Goal: Information Seeking & Learning: Learn about a topic

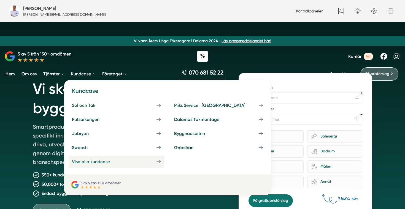
click at [106, 161] on div "Visa alla kundcase" at bounding box center [97, 161] width 51 height 5
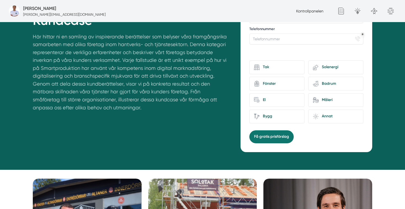
scroll to position [133, 0]
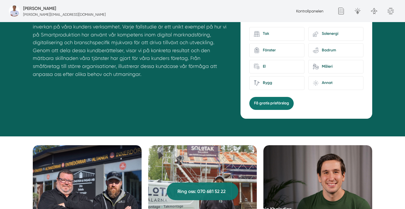
click at [76, 159] on img at bounding box center [87, 183] width 114 height 81
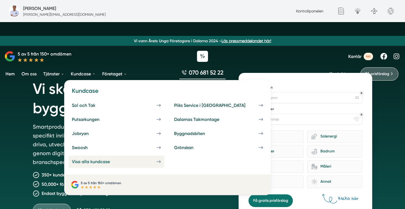
click at [93, 157] on link "Visa alla kundcase" at bounding box center [117, 161] width 96 height 12
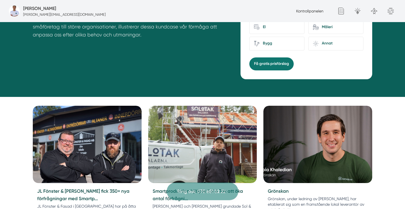
scroll to position [175, 0]
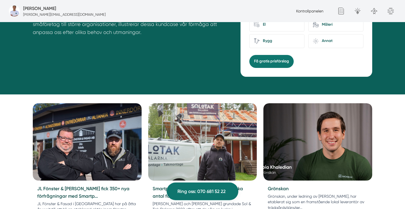
click at [98, 155] on img at bounding box center [87, 141] width 114 height 81
